Goal: Use online tool/utility: Use online tool/utility

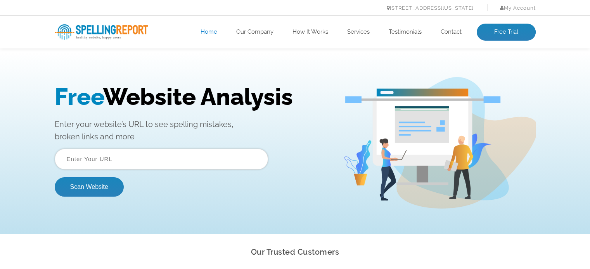
click at [242, 67] on div "Free Website Analysis Enter your website’s URL to see spelling mistakes, broken…" at bounding box center [295, 143] width 590 height 182
drag, startPoint x: 242, startPoint y: 67, endPoint x: 90, endPoint y: 89, distance: 153.2
click at [90, 89] on div "Free Website Analysis Enter your website’s URL to see spelling mistakes, broken…" at bounding box center [295, 143] width 590 height 182
click at [90, 89] on span "Free" at bounding box center [79, 96] width 48 height 27
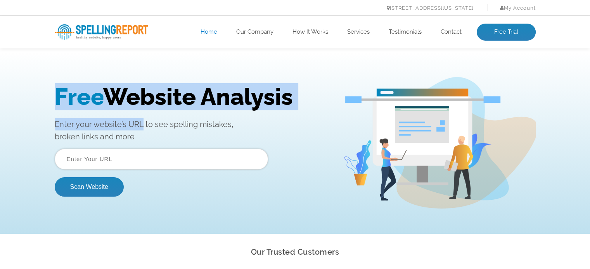
drag, startPoint x: 90, startPoint y: 89, endPoint x: 140, endPoint y: 121, distance: 58.7
click at [140, 121] on div "Free Website Analysis Enter your website’s URL to see spelling mistakes, broken…" at bounding box center [199, 143] width 288 height 120
click at [140, 121] on p "Enter your website’s URL to see spelling mistakes, broken links and more" at bounding box center [193, 130] width 277 height 25
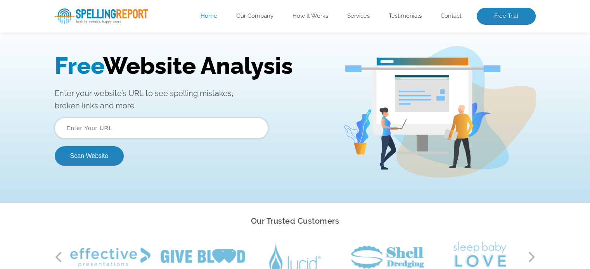
scroll to position [32, 0]
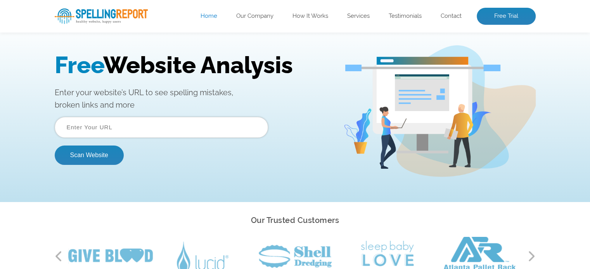
click at [221, 95] on p "Enter your website’s URL to see spelling mistakes, broken links and more" at bounding box center [193, 98] width 277 height 25
drag, startPoint x: 221, startPoint y: 95, endPoint x: 78, endPoint y: 117, distance: 144.7
click at [78, 117] on div "Free Website Analysis Enter your website’s URL to see spelling mistakes, broken…" at bounding box center [199, 112] width 288 height 120
click at [78, 117] on input "text" at bounding box center [161, 127] width 213 height 21
drag, startPoint x: 78, startPoint y: 117, endPoint x: 118, endPoint y: 115, distance: 40.8
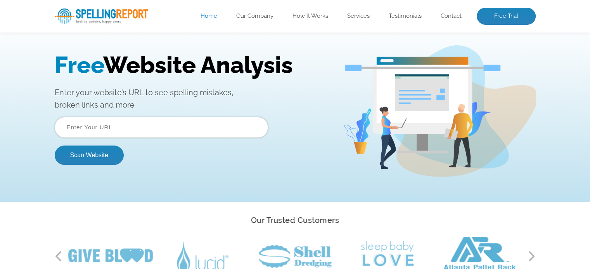
click at [118, 115] on div "Free Website Analysis Enter your website’s URL to see spelling mistakes, broken…" at bounding box center [199, 112] width 288 height 120
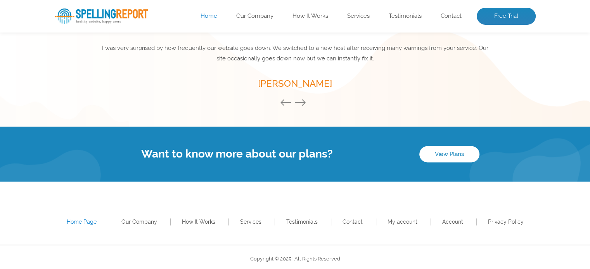
scroll to position [1127, 0]
